Goal: Information Seeking & Learning: Compare options

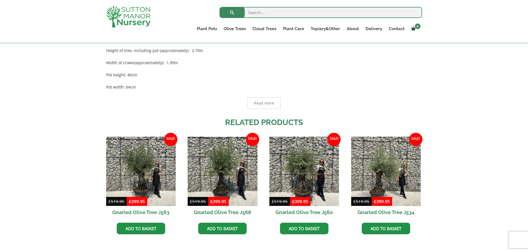
scroll to position [332, 0]
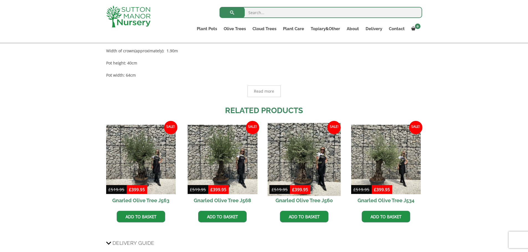
click at [305, 148] on img at bounding box center [304, 159] width 73 height 73
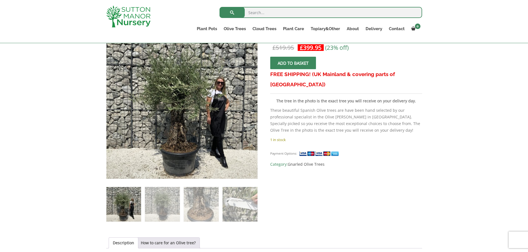
scroll to position [96, 0]
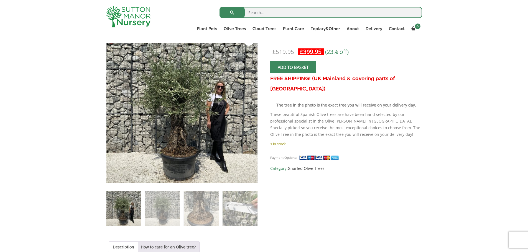
click at [135, 206] on img at bounding box center [123, 208] width 35 height 35
click at [114, 209] on img at bounding box center [123, 208] width 35 height 35
click at [123, 208] on img at bounding box center [123, 208] width 35 height 35
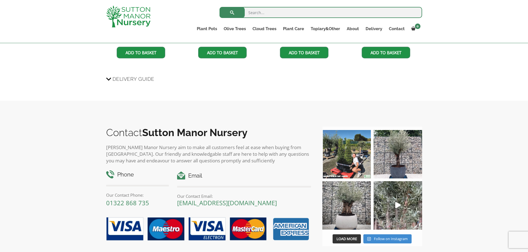
scroll to position [503, 0]
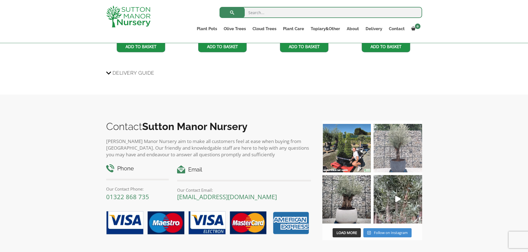
click at [398, 150] on img at bounding box center [397, 148] width 48 height 48
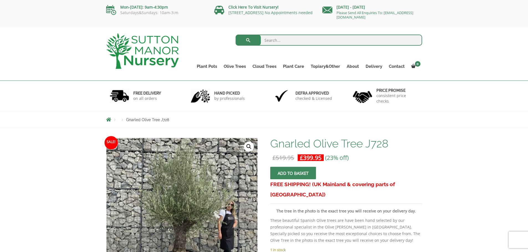
scroll to position [5, 0]
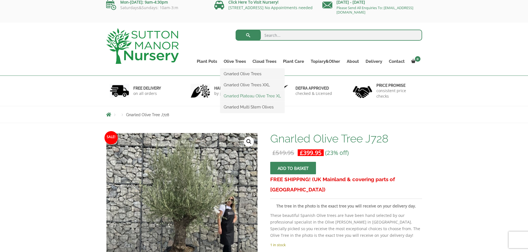
click at [252, 95] on link "Gnarled Plateau Olive Tree XL" at bounding box center [252, 96] width 64 height 8
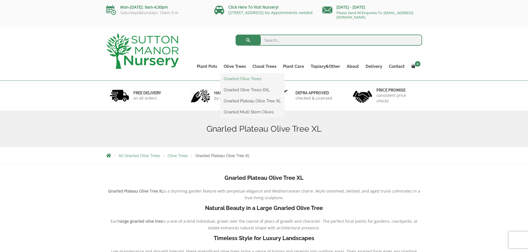
click at [242, 79] on link "Gnarled Olive Trees" at bounding box center [252, 79] width 64 height 8
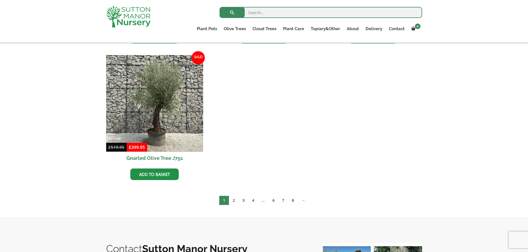
scroll to position [531, 0]
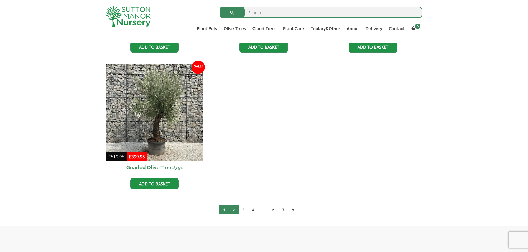
click at [233, 208] on link "2" at bounding box center [234, 210] width 10 height 9
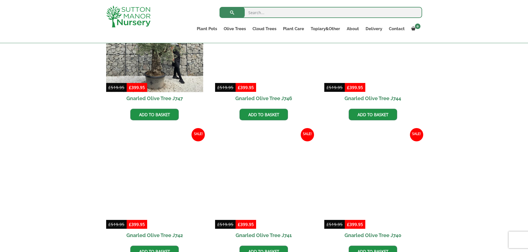
scroll to position [340, 0]
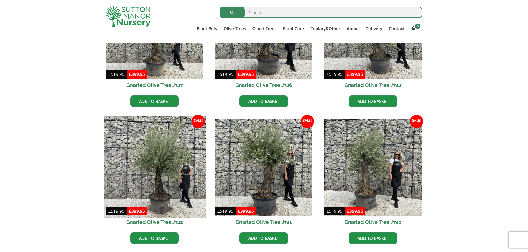
click at [167, 151] on img at bounding box center [155, 167] width 102 height 102
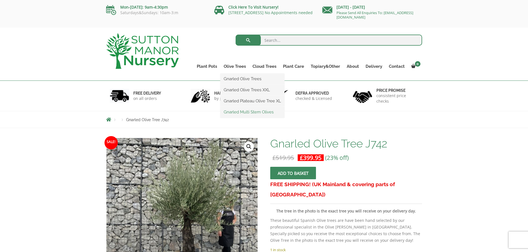
click at [242, 111] on link "Gnarled Multi Stem Olives" at bounding box center [252, 112] width 64 height 8
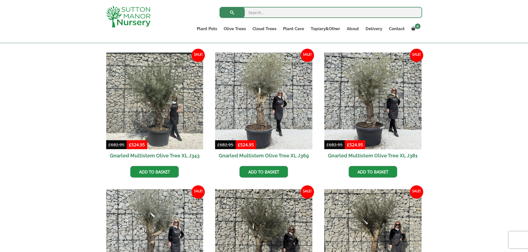
scroll to position [771, 0]
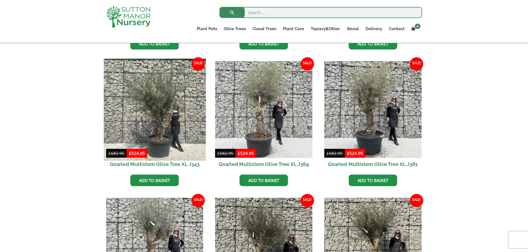
click at [160, 106] on img at bounding box center [155, 110] width 102 height 102
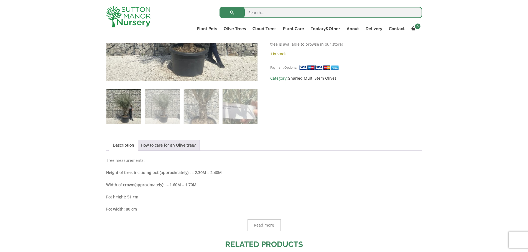
scroll to position [197, 0]
